Goal: Find specific page/section: Find specific page/section

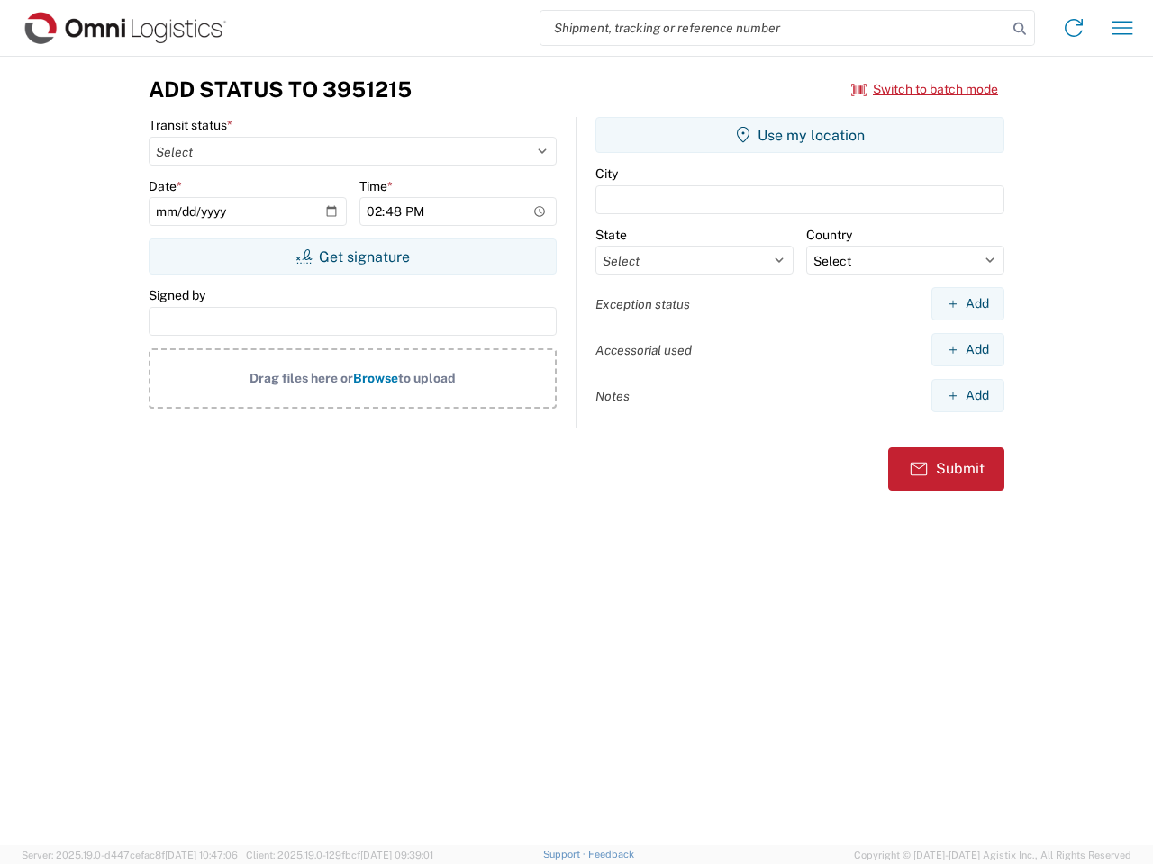
click at [773, 28] on input "search" at bounding box center [773, 28] width 466 height 34
click at [1019, 29] on icon at bounding box center [1019, 28] width 25 height 25
click at [1073, 28] on icon at bounding box center [1073, 28] width 29 height 29
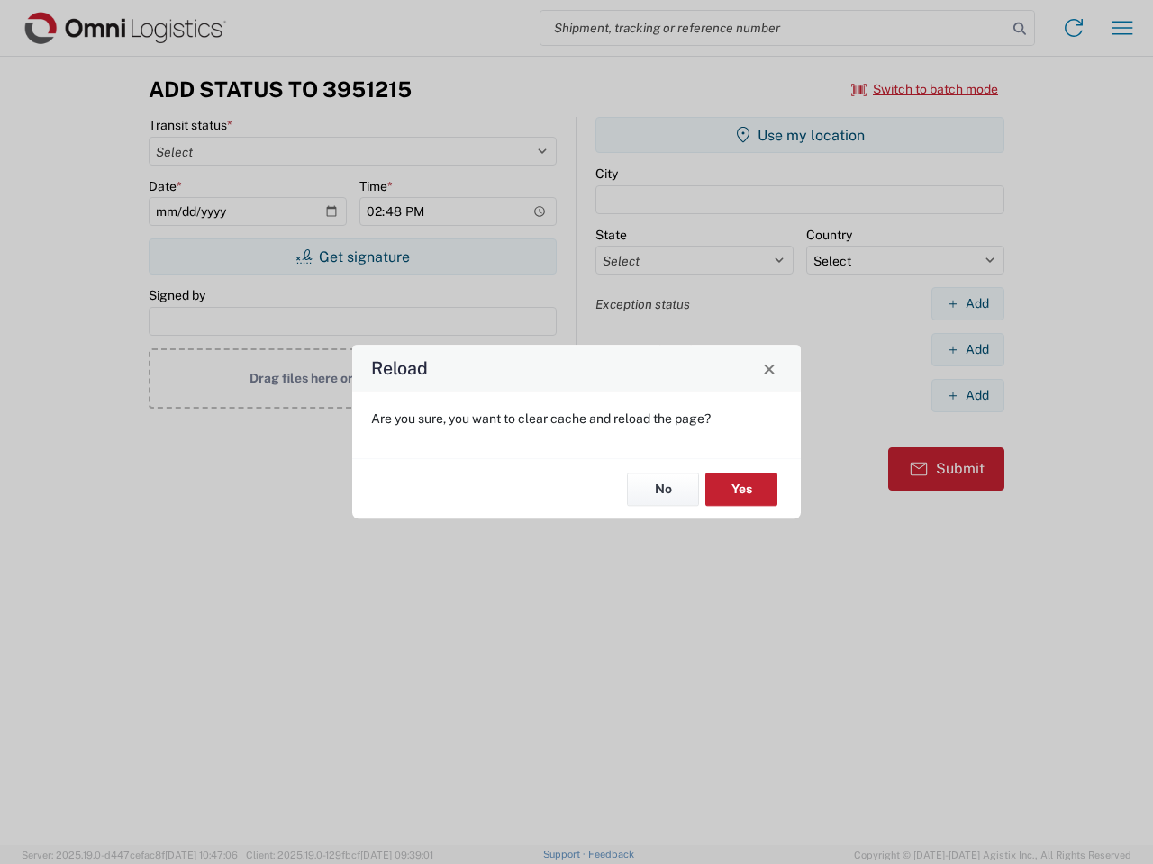
click at [1122, 28] on div "Reload Are you sure, you want to clear cache and reload the page? No Yes" at bounding box center [576, 432] width 1153 height 864
click at [925, 89] on div "Reload Are you sure, you want to clear cache and reload the page? No Yes" at bounding box center [576, 432] width 1153 height 864
click at [352, 257] on div "Reload Are you sure, you want to clear cache and reload the page? No Yes" at bounding box center [576, 432] width 1153 height 864
click at [800, 135] on div "Reload Are you sure, you want to clear cache and reload the page? No Yes" at bounding box center [576, 432] width 1153 height 864
click at [967, 303] on div "Reload Are you sure, you want to clear cache and reload the page? No Yes" at bounding box center [576, 432] width 1153 height 864
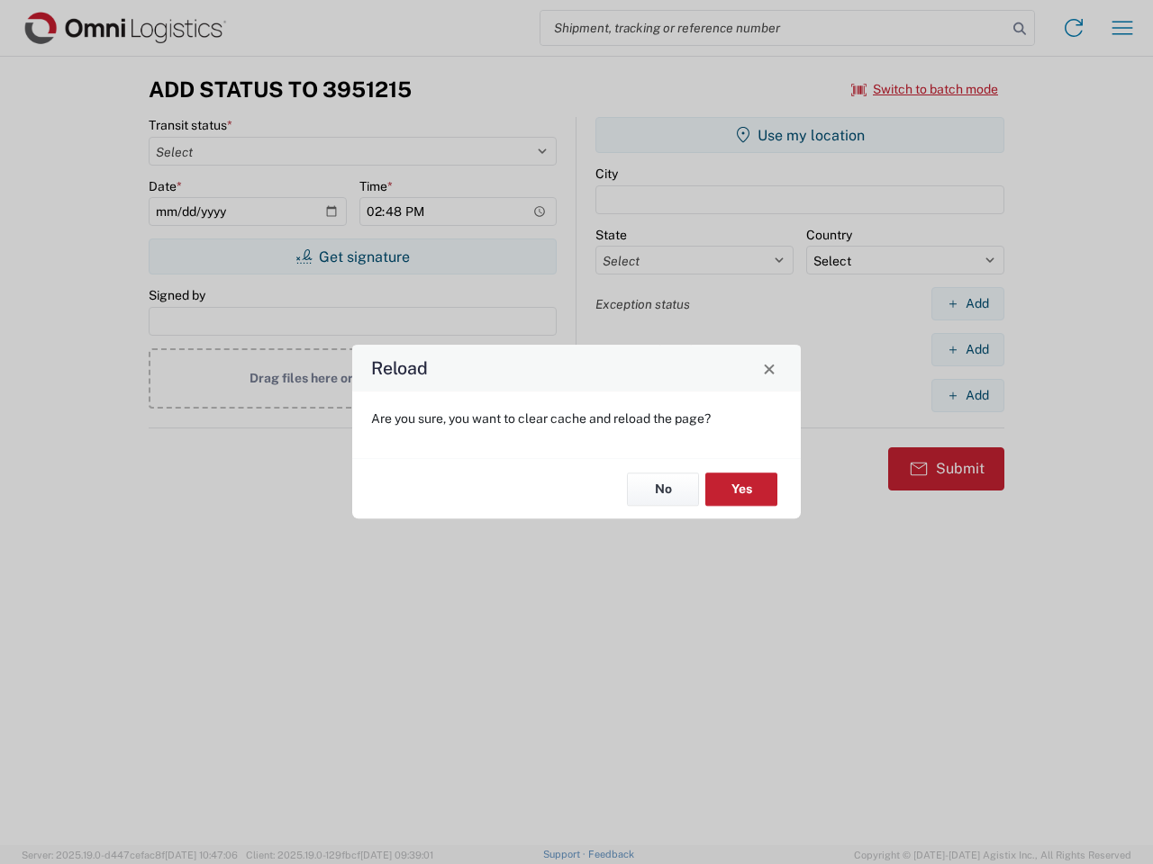
click at [967, 349] on div "Reload Are you sure, you want to clear cache and reload the page? No Yes" at bounding box center [576, 432] width 1153 height 864
click at [967, 395] on div "Reload Are you sure, you want to clear cache and reload the page? No Yes" at bounding box center [576, 432] width 1153 height 864
